Goal: Find specific page/section: Find specific page/section

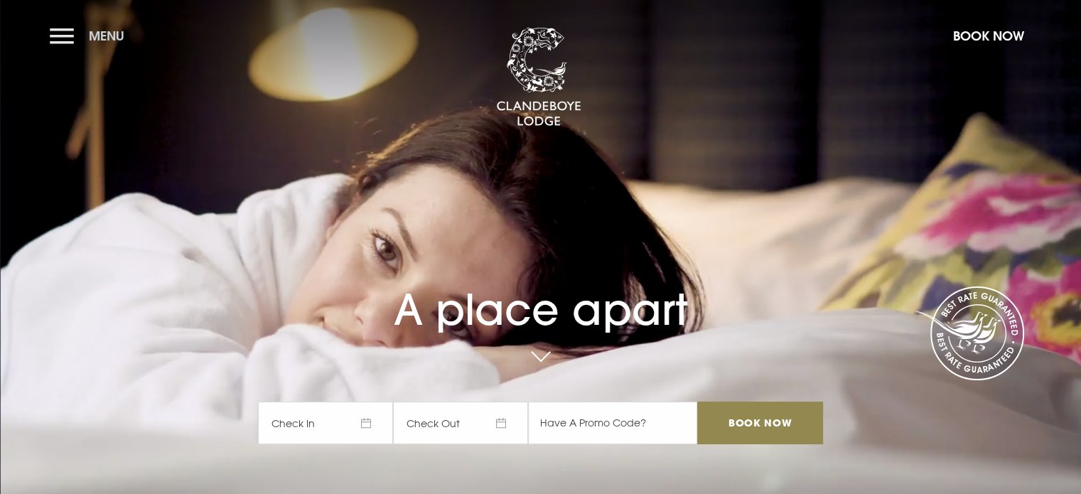
click at [60, 33] on button "Menu" at bounding box center [91, 36] width 82 height 31
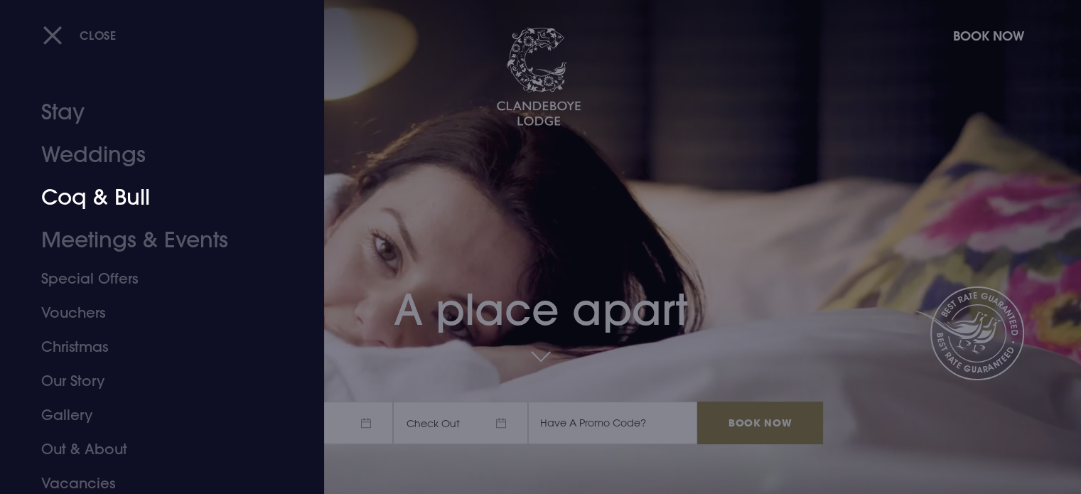
click at [77, 203] on link "Coq & Bull" at bounding box center [153, 197] width 225 height 43
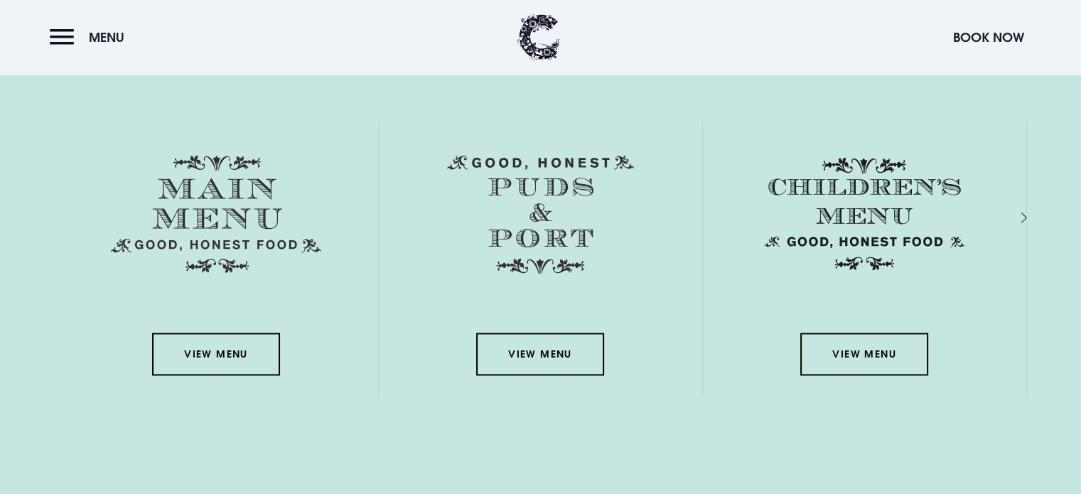
scroll to position [2060, 0]
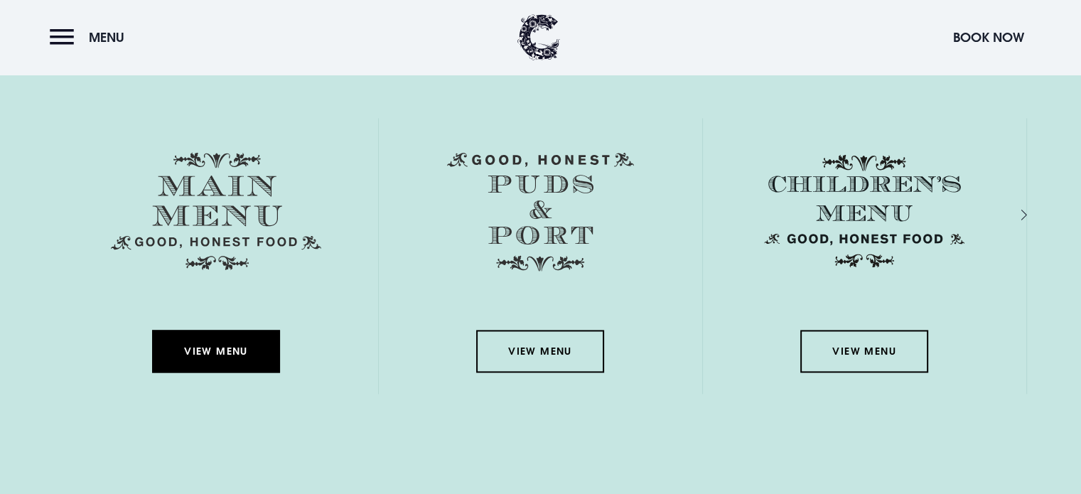
click at [208, 347] on link "View Menu" at bounding box center [216, 351] width 128 height 43
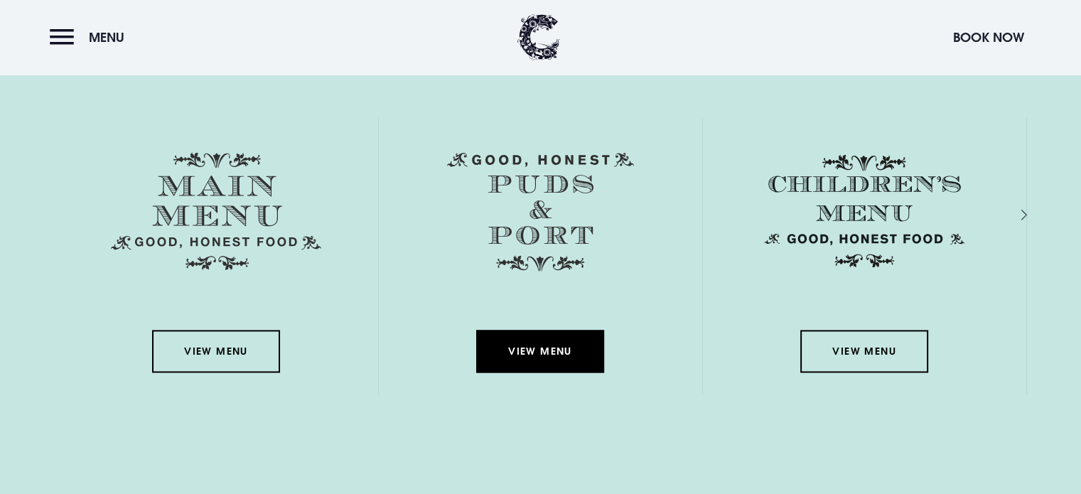
click at [541, 356] on link "View Menu" at bounding box center [540, 351] width 128 height 43
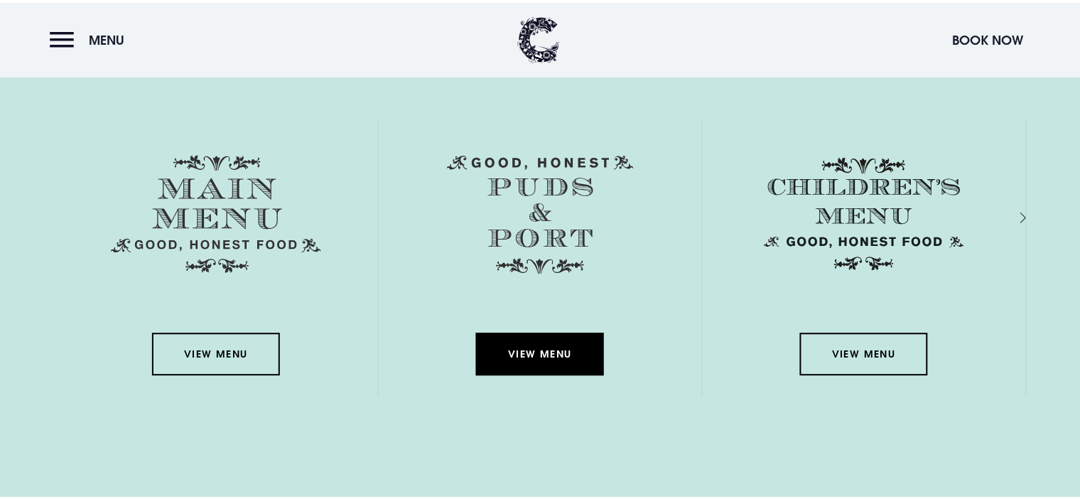
scroll to position [2065, 0]
